Goal: Information Seeking & Learning: Learn about a topic

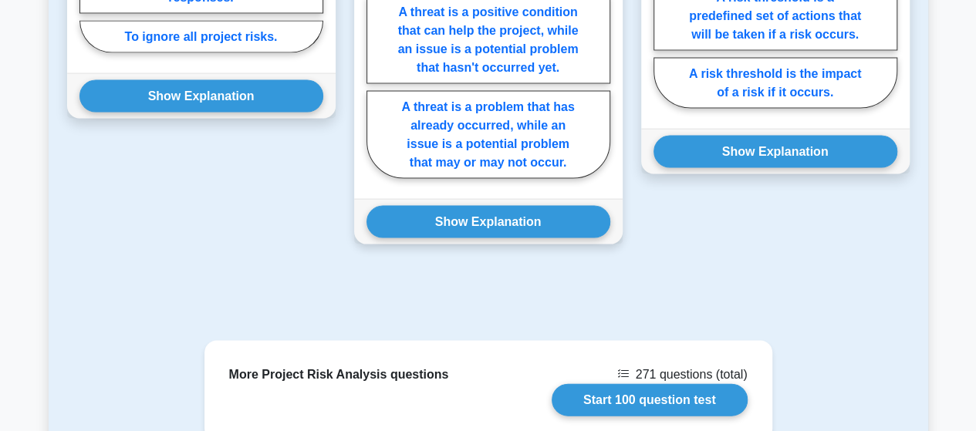
scroll to position [1697, 0]
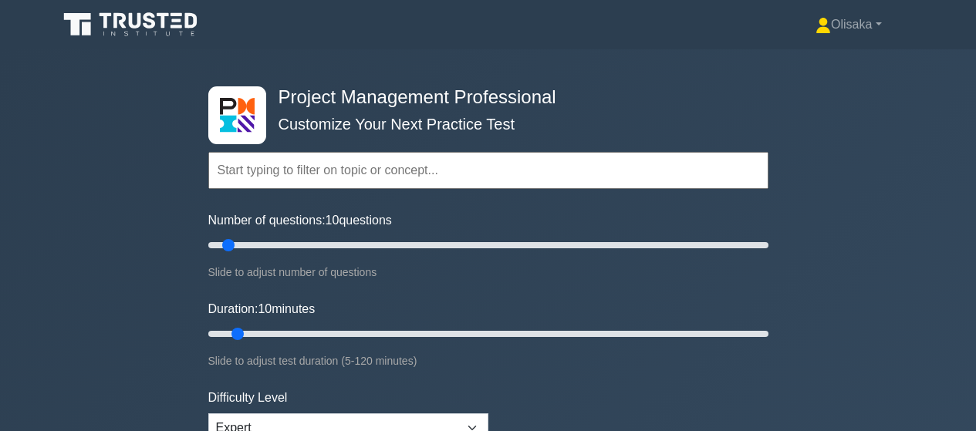
scroll to position [2621, 0]
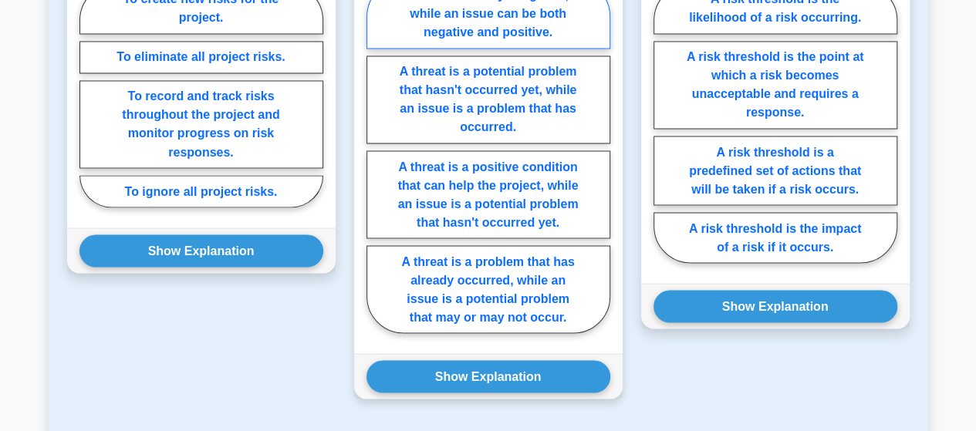
scroll to position [1466, 0]
